Goal: Task Accomplishment & Management: Use online tool/utility

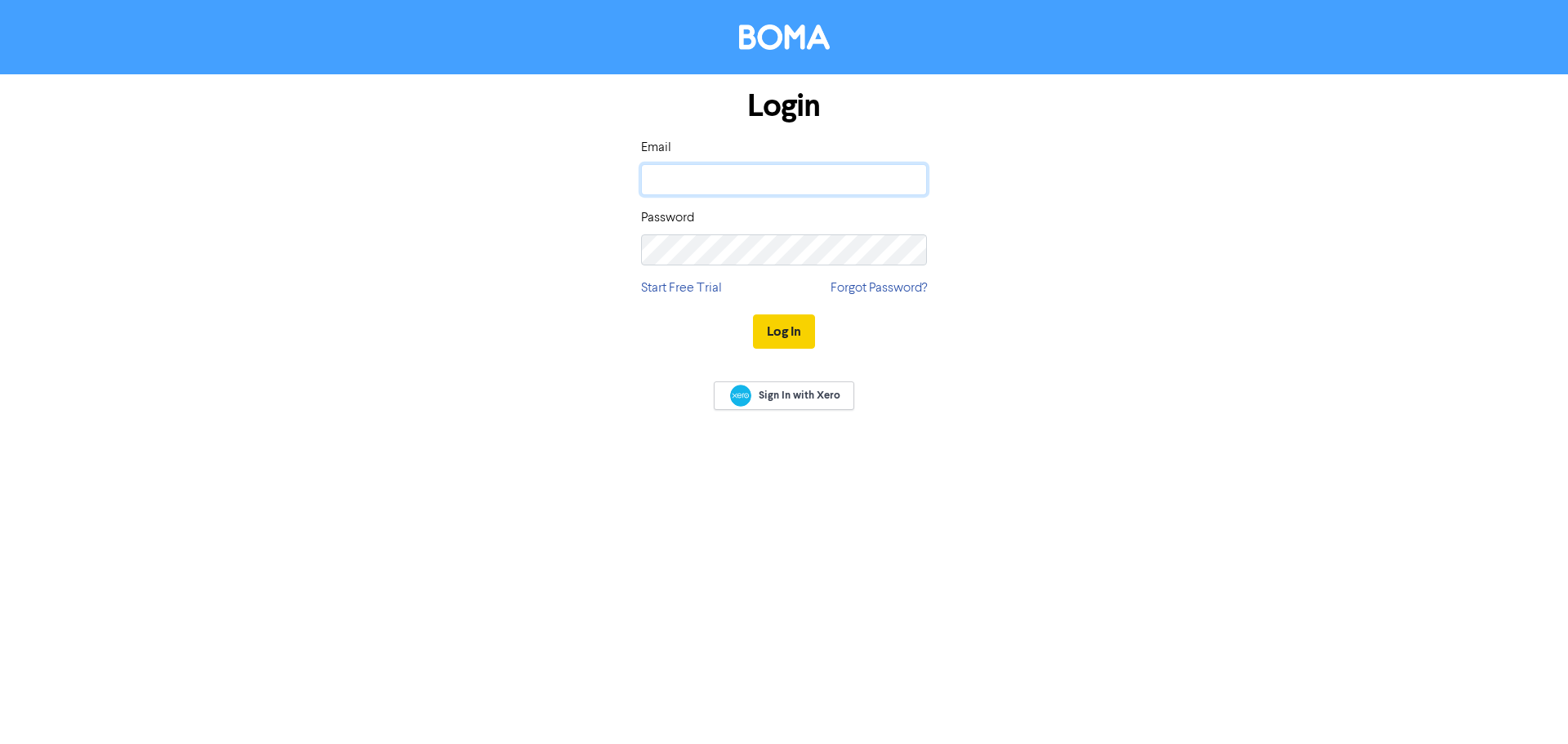
type input "[PERSON_NAME][EMAIL_ADDRESS][PERSON_NAME][DOMAIN_NAME]"
click at [789, 330] on button "Log In" at bounding box center [784, 331] width 63 height 34
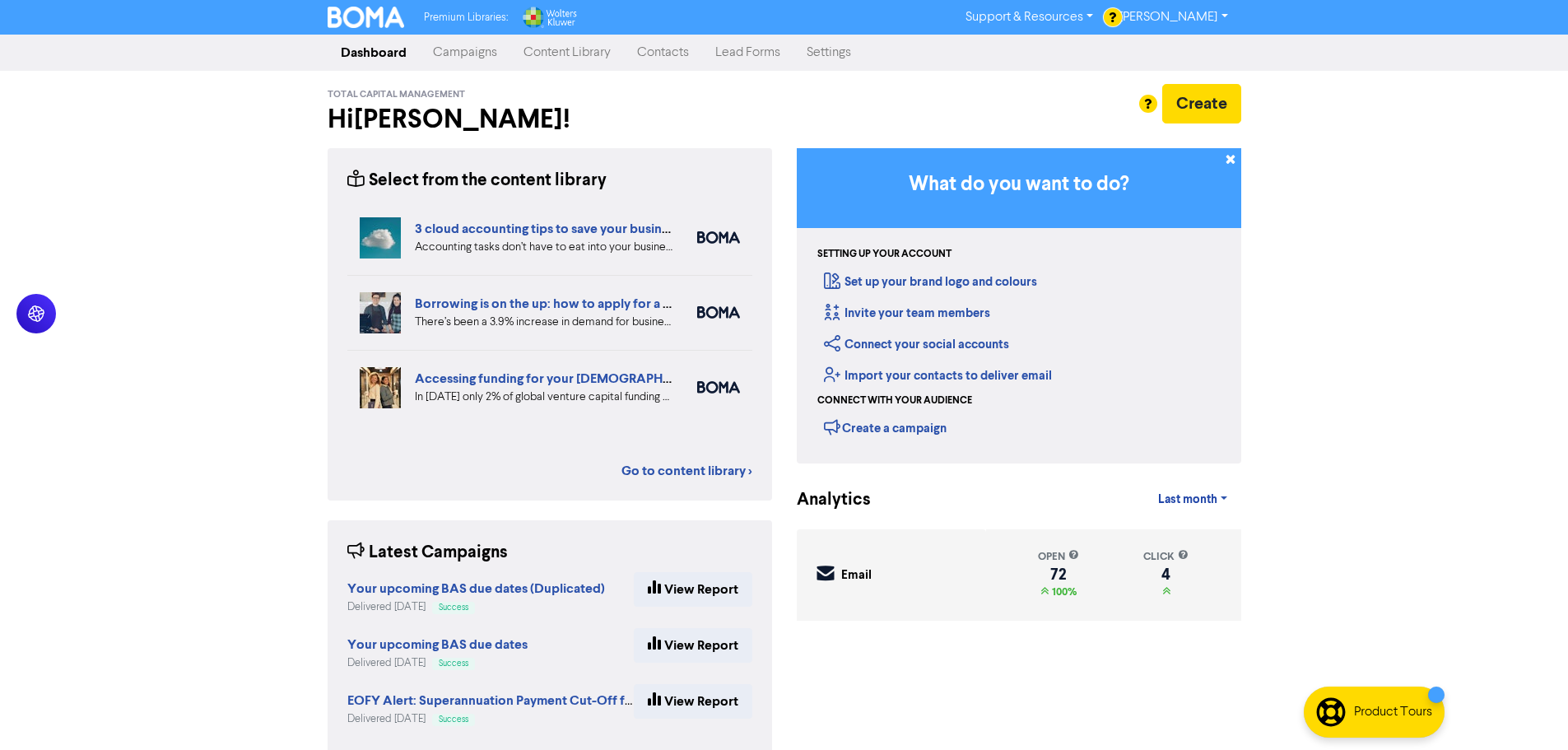
click at [667, 53] on link "Contacts" at bounding box center [663, 52] width 78 height 33
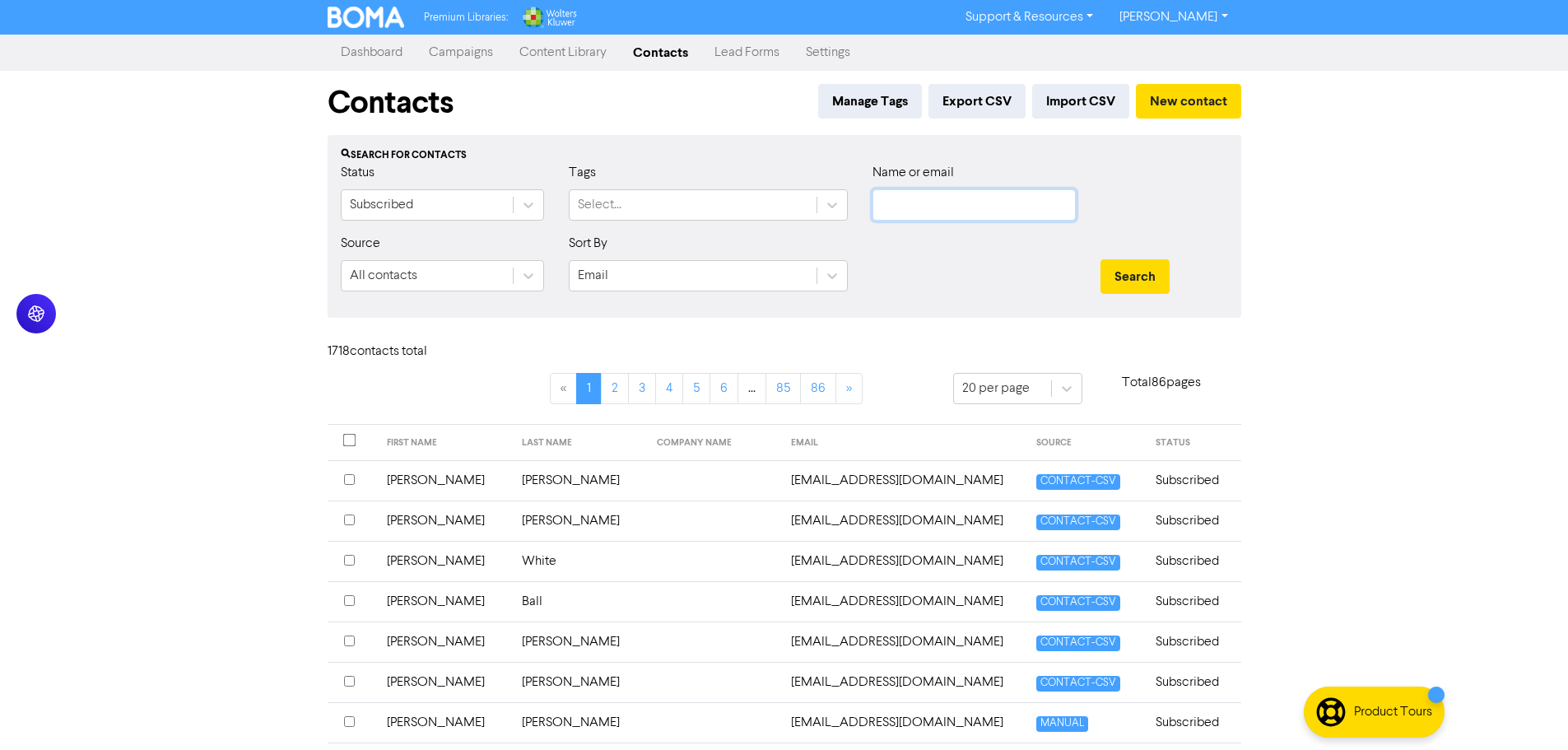
click at [918, 210] on input "text" at bounding box center [973, 204] width 203 height 31
click at [1100, 259] on button "Search" at bounding box center [1135, 276] width 69 height 35
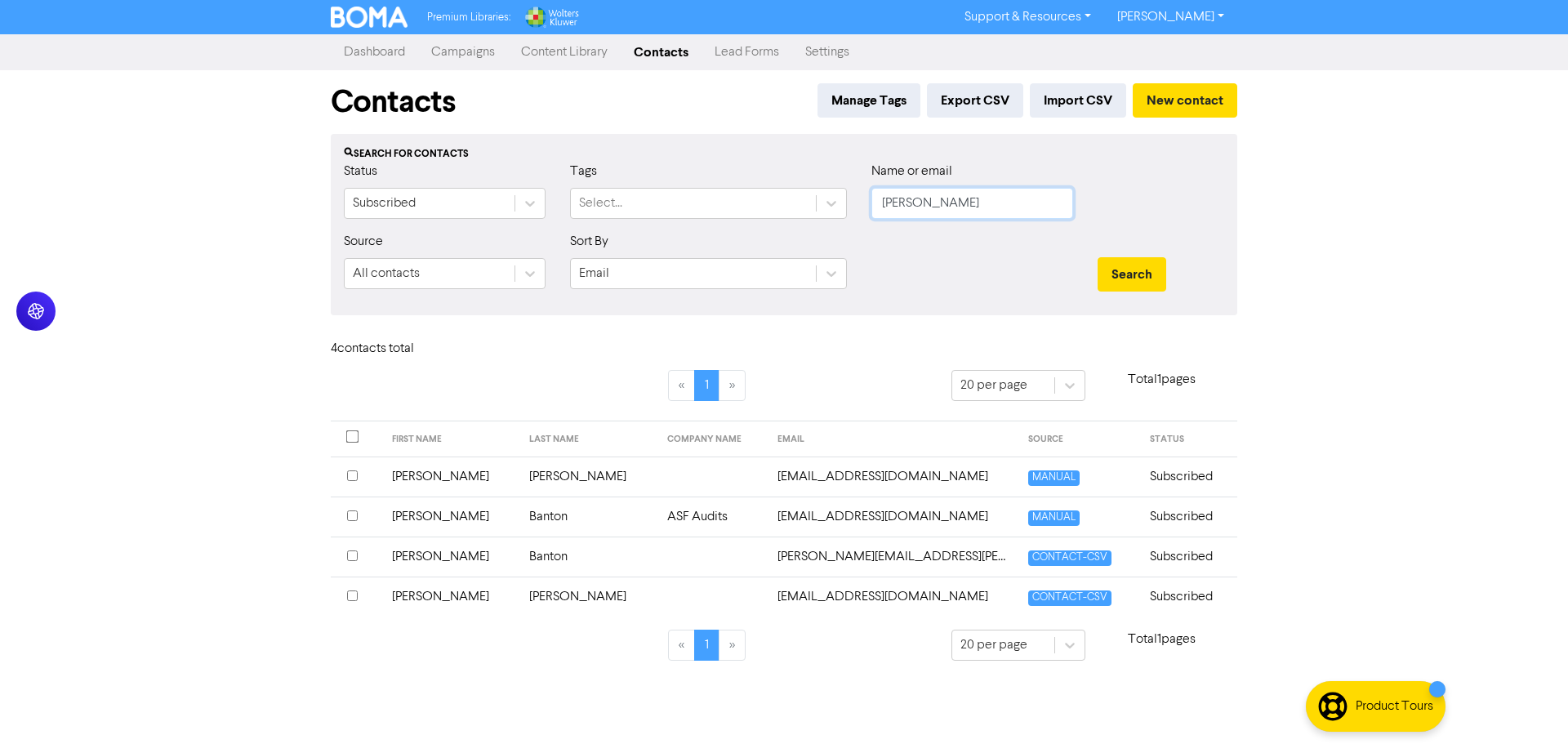
click at [990, 206] on input "[PERSON_NAME]" at bounding box center [972, 203] width 202 height 31
type input "[PERSON_NAME]"
click at [1098, 257] on button "Search" at bounding box center [1132, 274] width 69 height 34
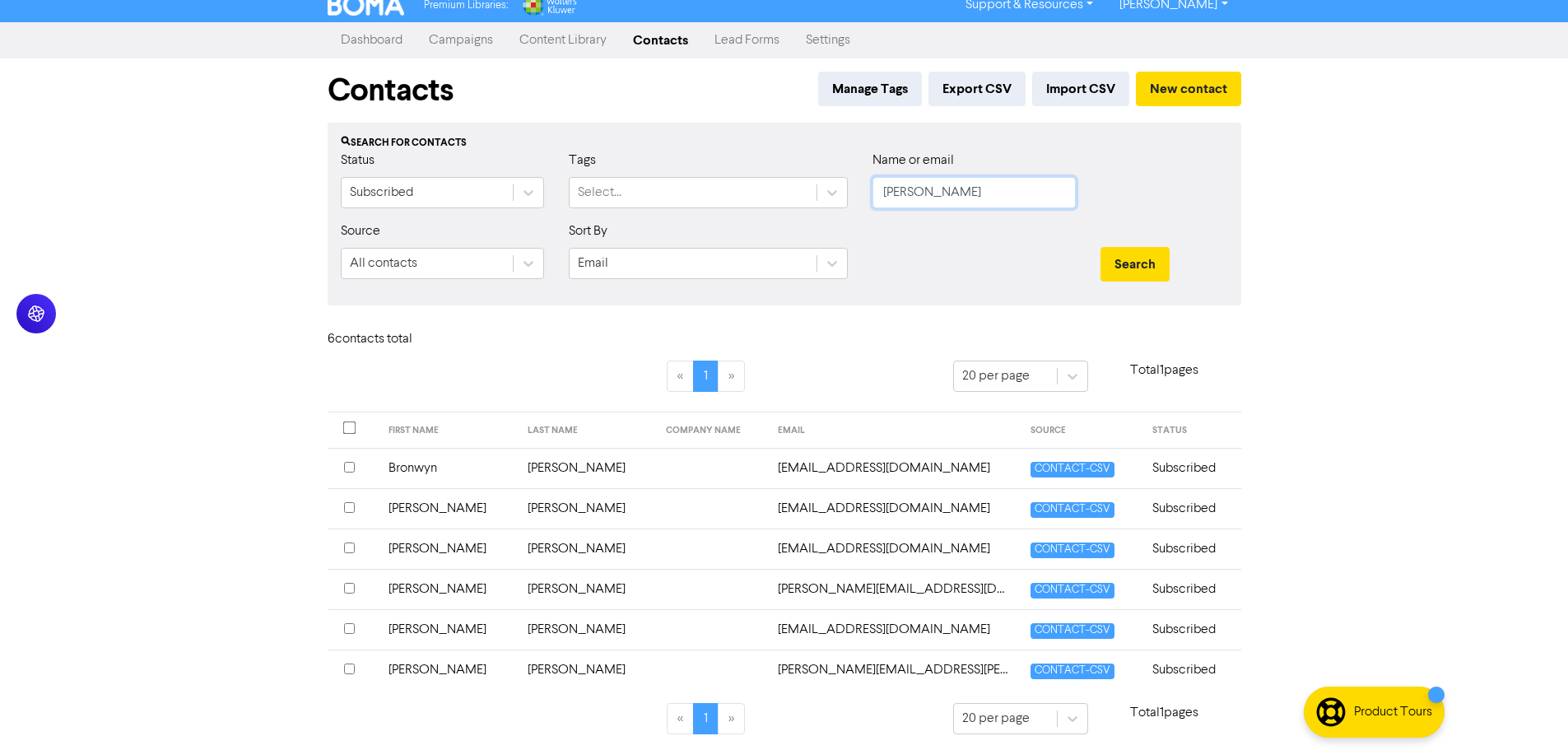
scroll to position [17, 0]
